Goal: Transaction & Acquisition: Purchase product/service

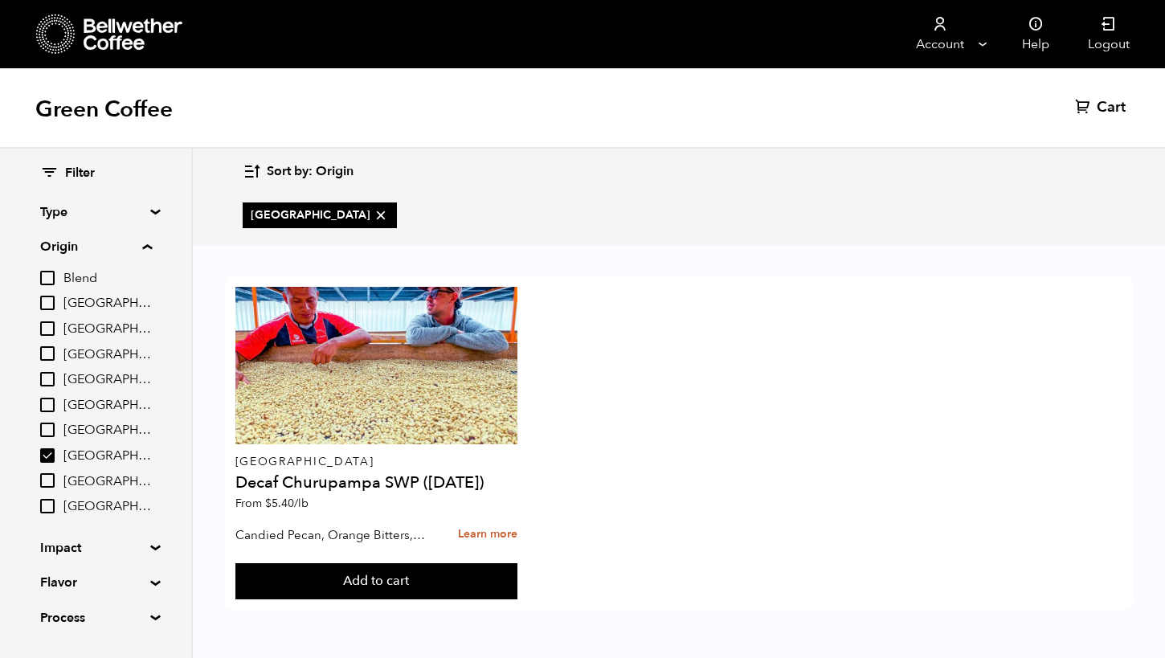
click at [44, 450] on input "[GEOGRAPHIC_DATA]" at bounding box center [47, 455] width 14 height 14
checkbox input "false"
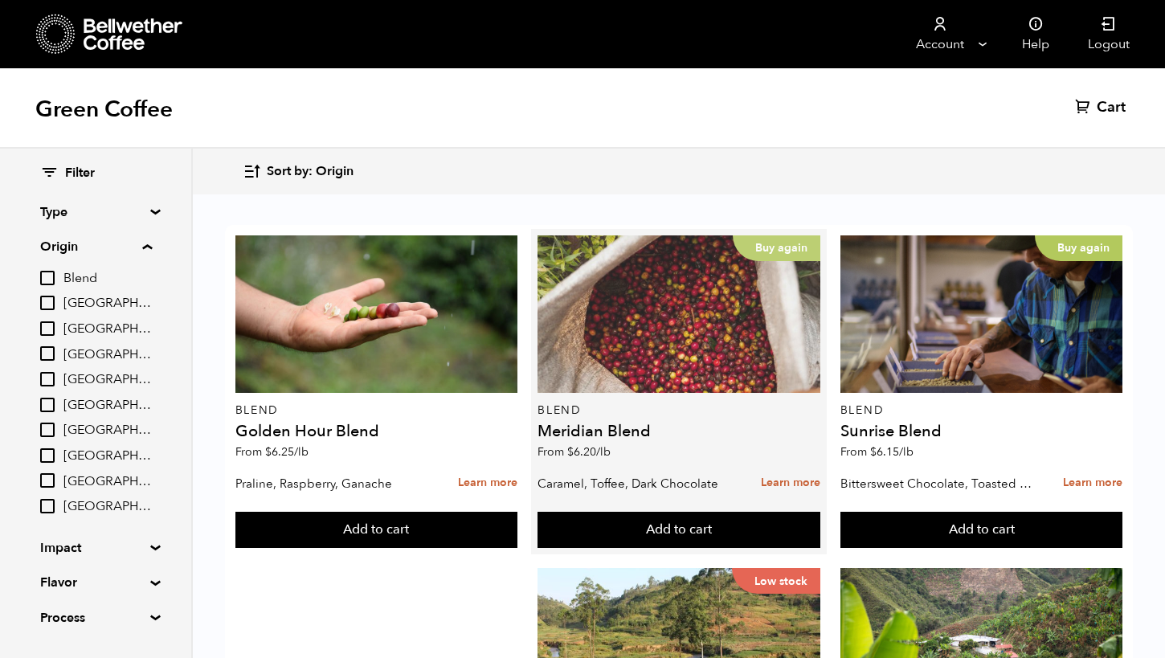
click at [669, 339] on div "Buy again" at bounding box center [679, 314] width 283 height 158
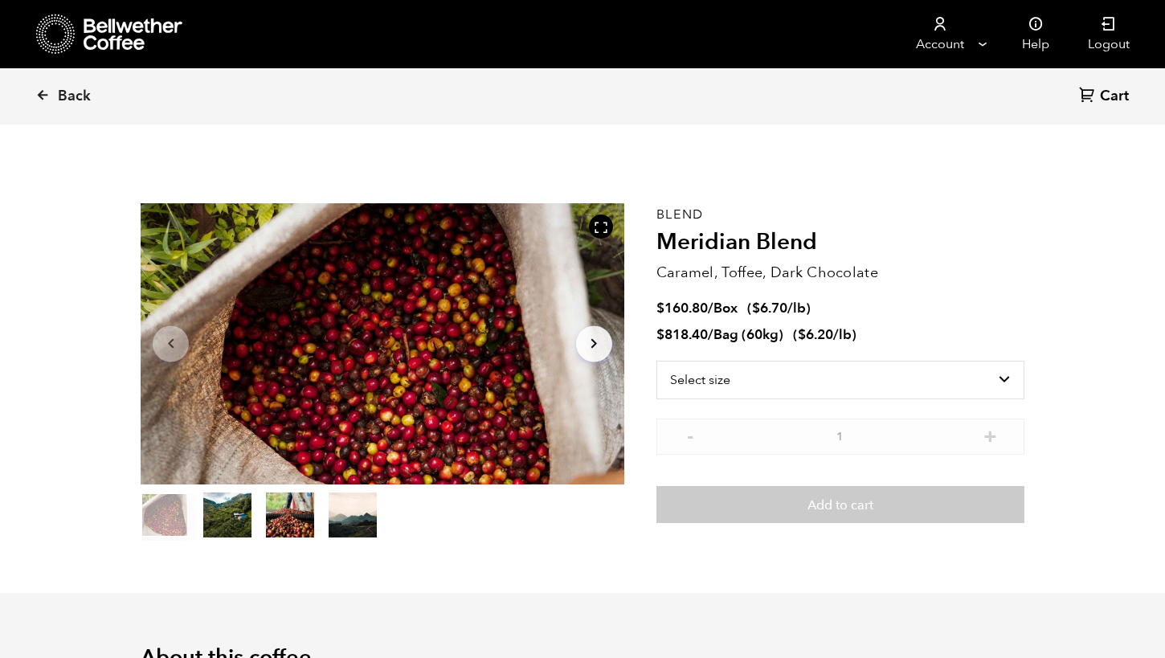
scroll to position [699, 856]
select select "bag-3"
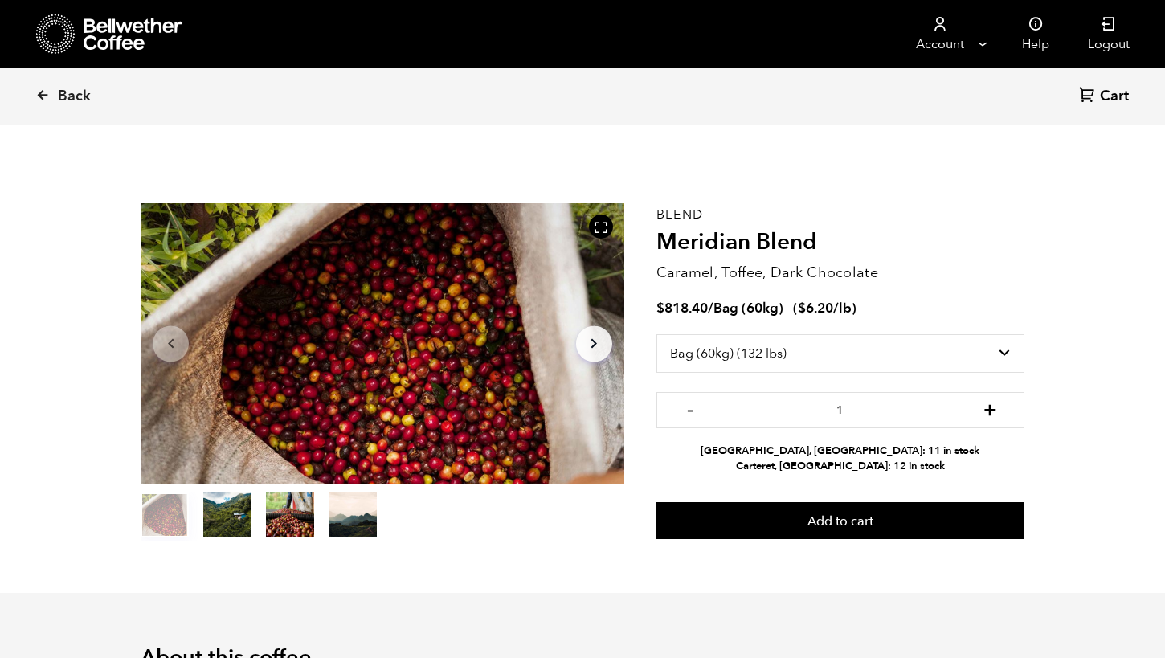
click at [988, 407] on button "+" at bounding box center [990, 408] width 20 height 16
type input "3"
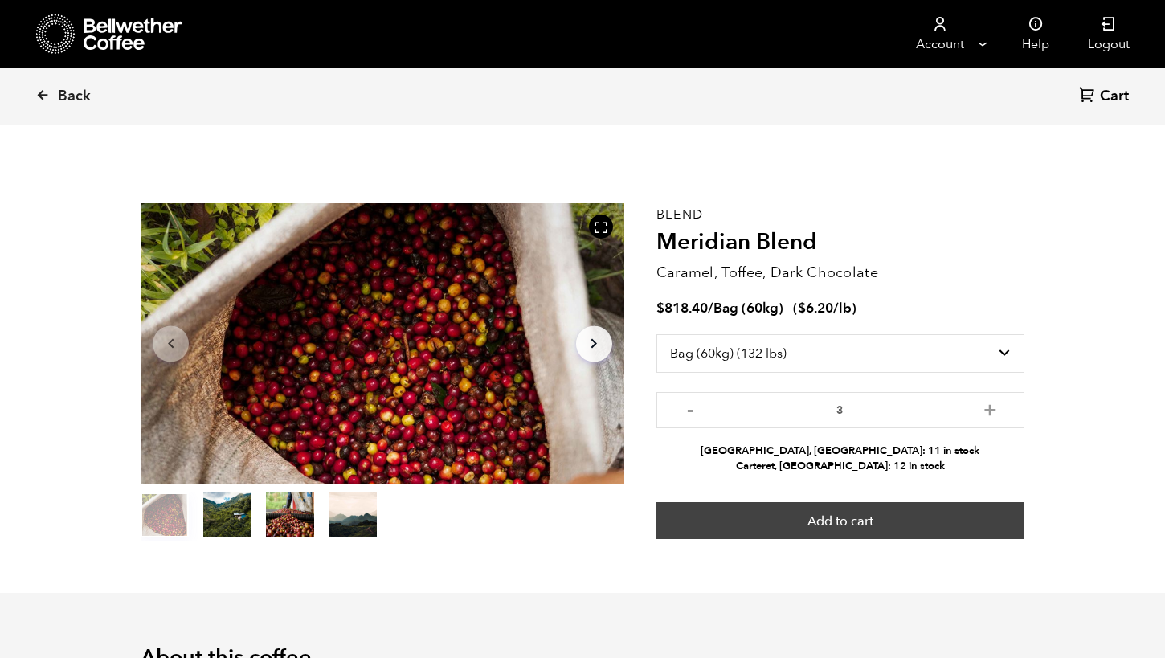
click at [934, 526] on button "Add to cart" at bounding box center [841, 520] width 368 height 37
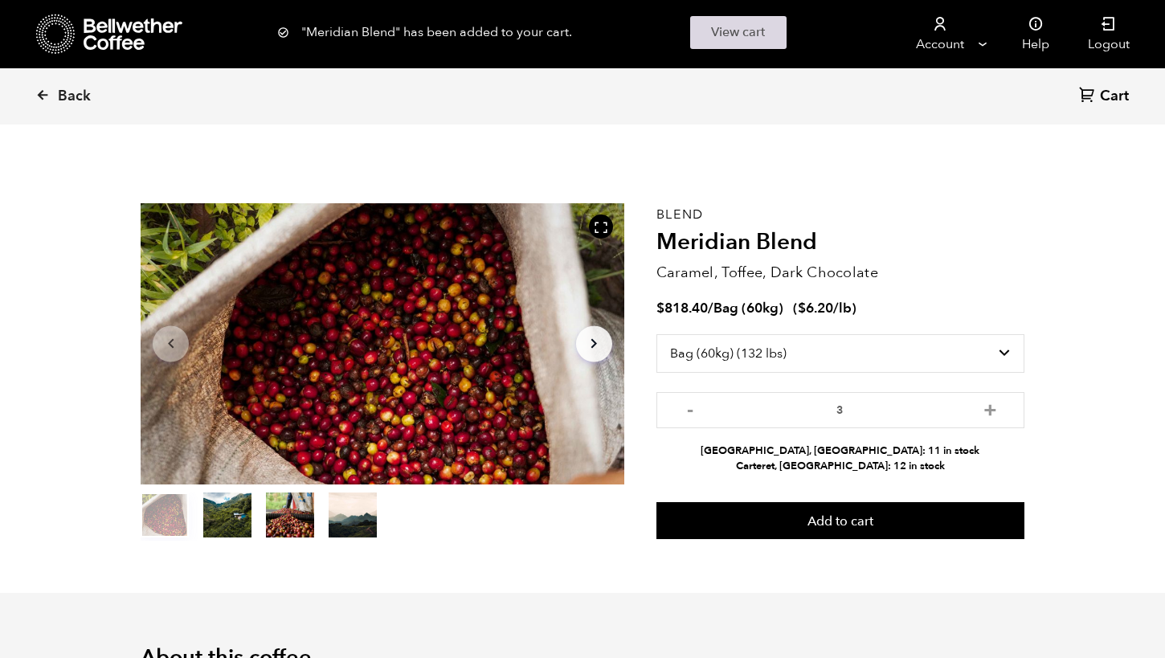
click at [768, 35] on link "View cart" at bounding box center [738, 32] width 96 height 33
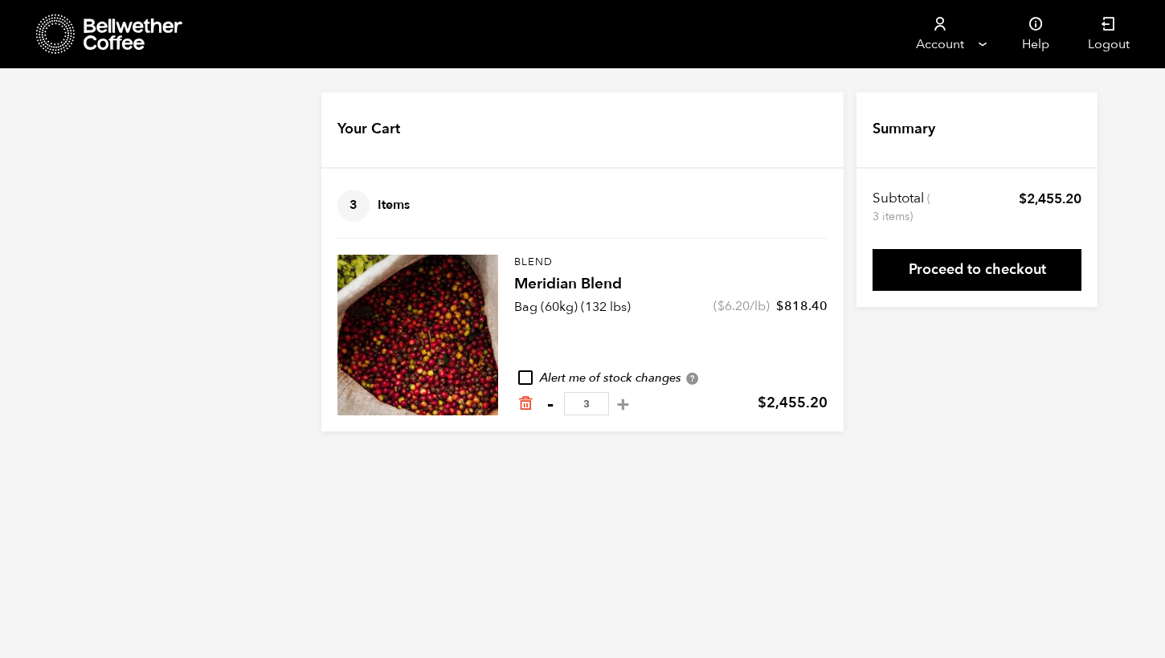
click at [551, 407] on button "-" at bounding box center [550, 404] width 20 height 16
type input "2"
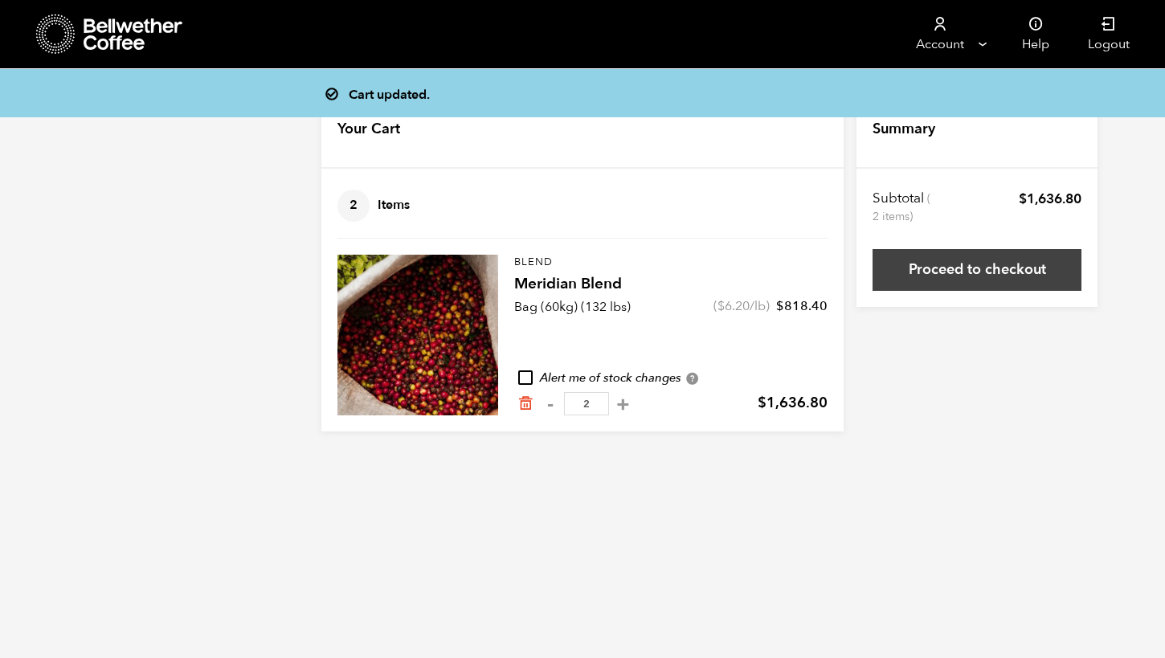
click at [997, 273] on link "Proceed to checkout" at bounding box center [977, 270] width 209 height 42
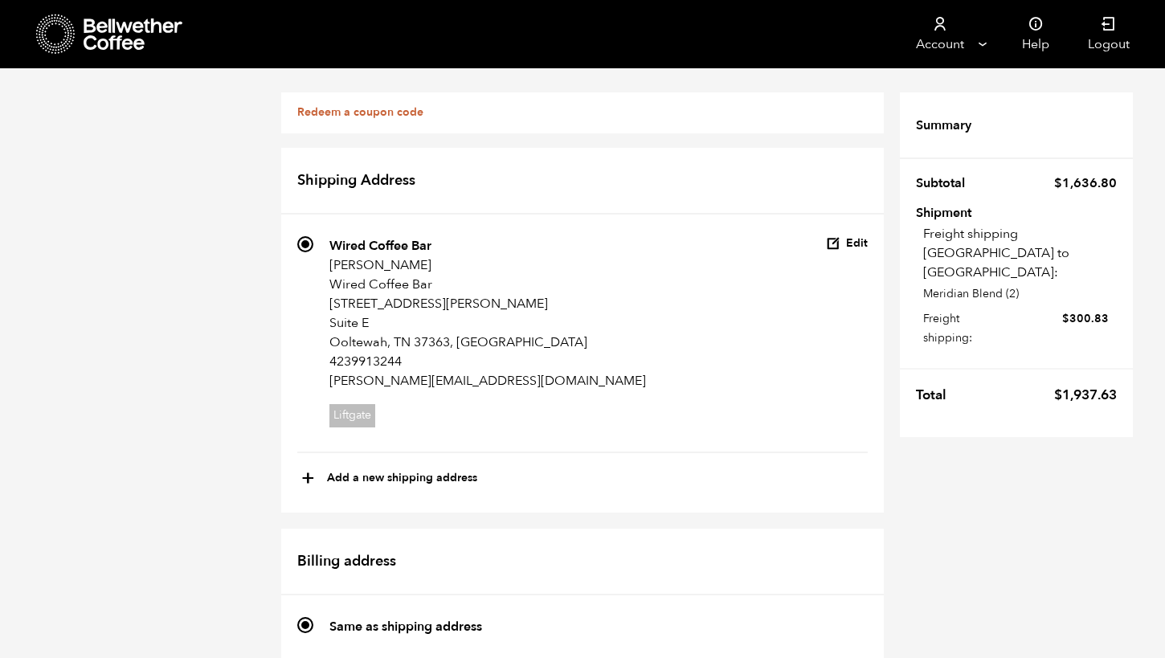
scroll to position [425, 0]
radio input "true"
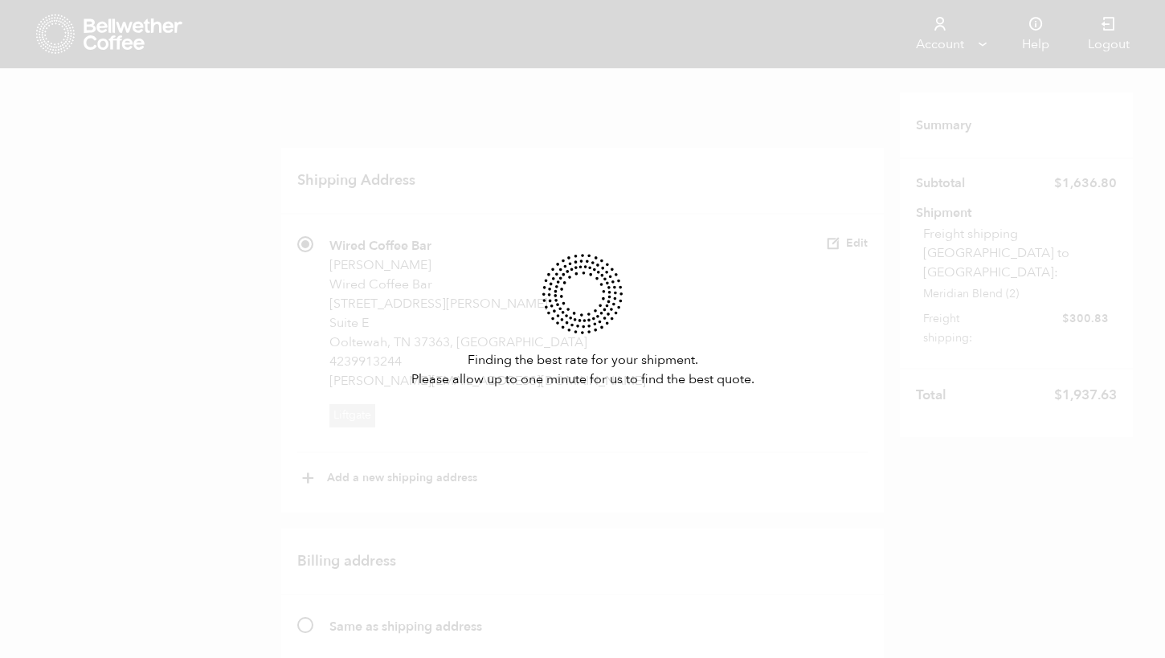
scroll to position [0, 0]
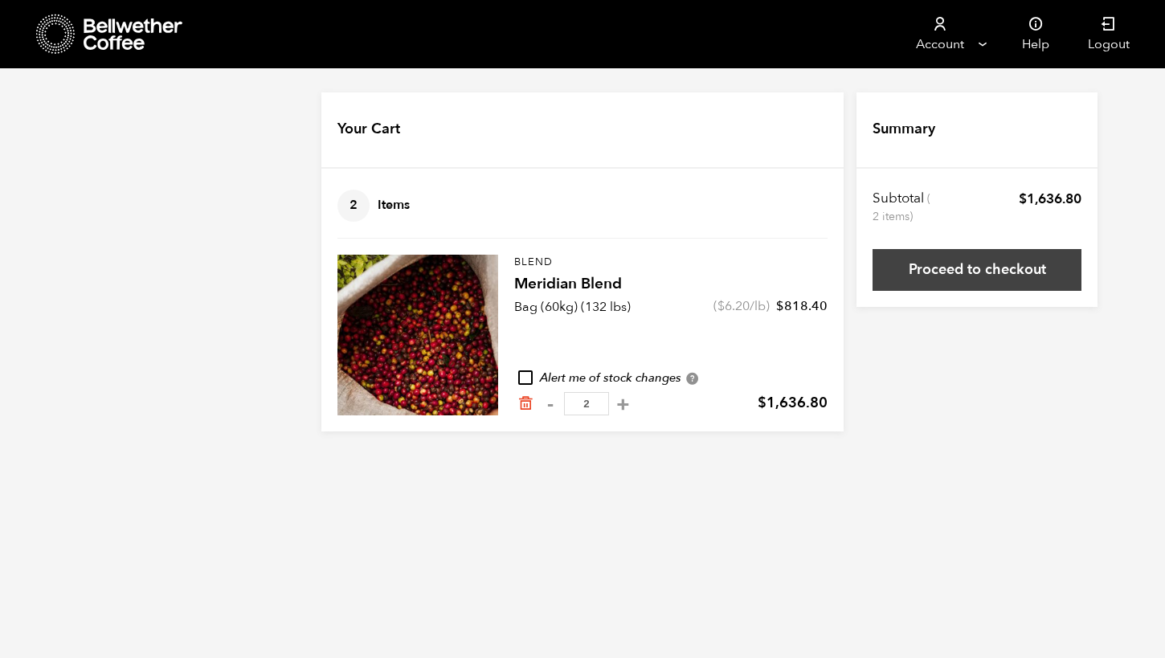
click at [927, 265] on link "Proceed to checkout" at bounding box center [977, 270] width 209 height 42
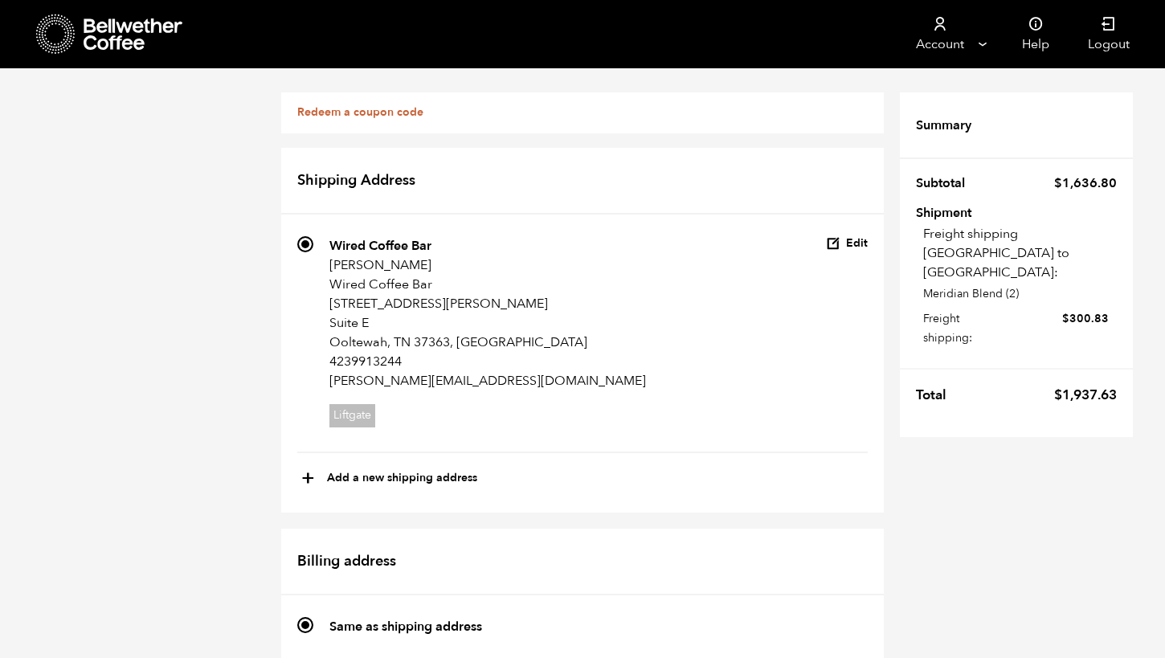
scroll to position [1048, 0]
